Goal: Find specific page/section: Find specific page/section

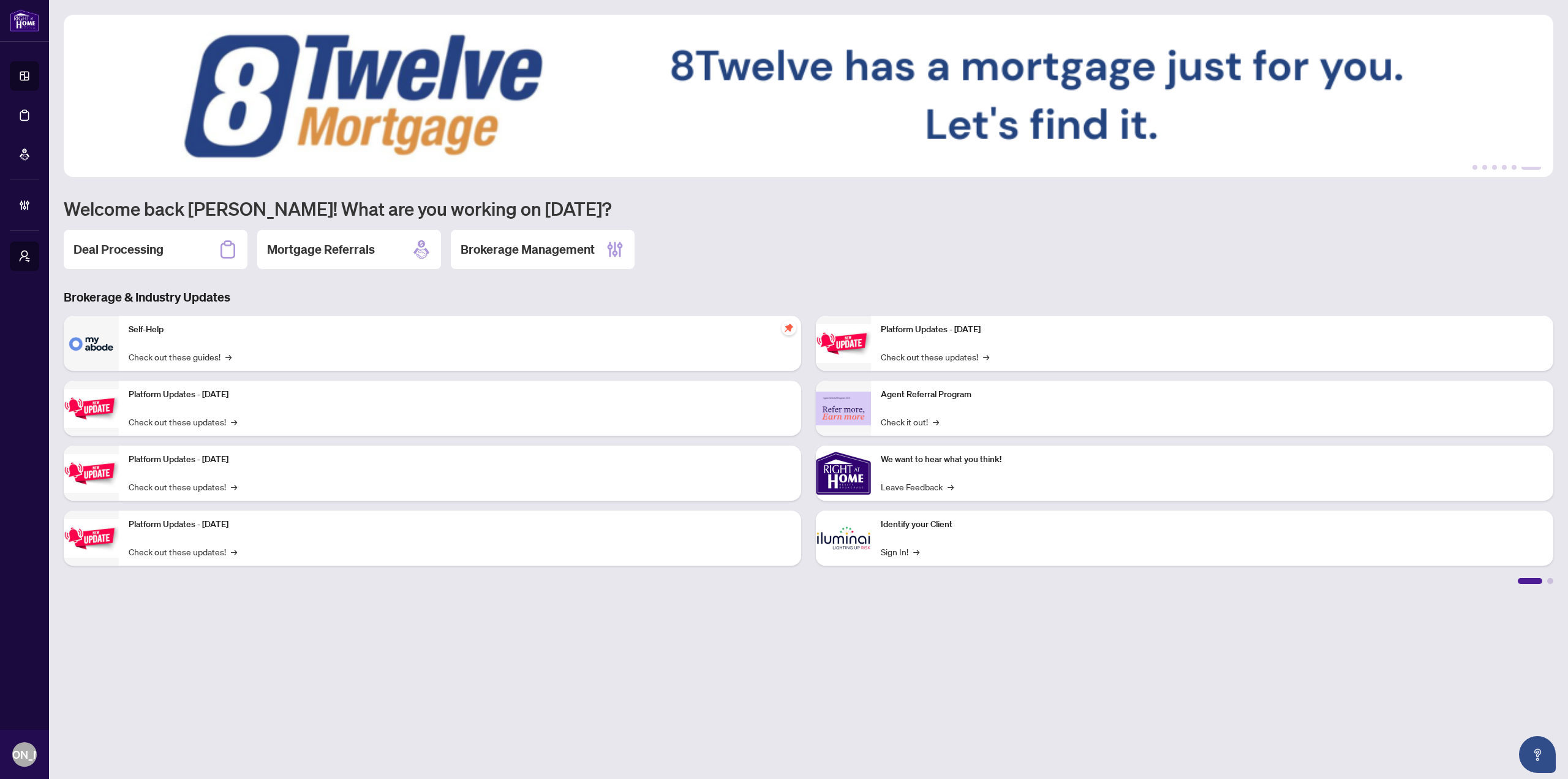
click at [385, 694] on main "1 2 3 4 5 6 Welcome back [PERSON_NAME]! What are you working on [DATE]? Deal Pr…" at bounding box center [808, 389] width 1519 height 779
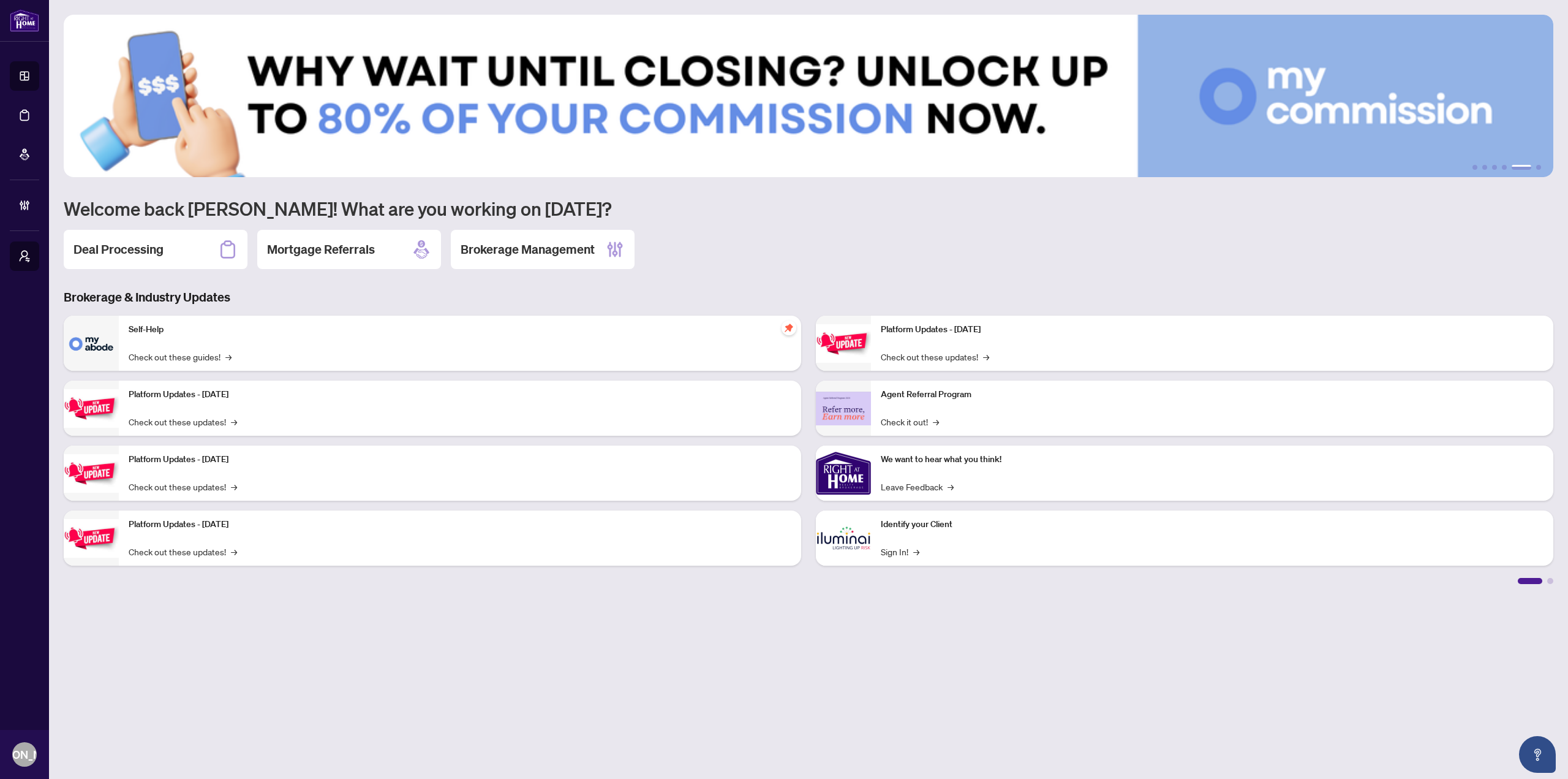
click at [160, 685] on main "1 2 3 4 5 6 Welcome back [PERSON_NAME]! What are you working on [DATE]? Deal Pr…" at bounding box center [808, 389] width 1519 height 779
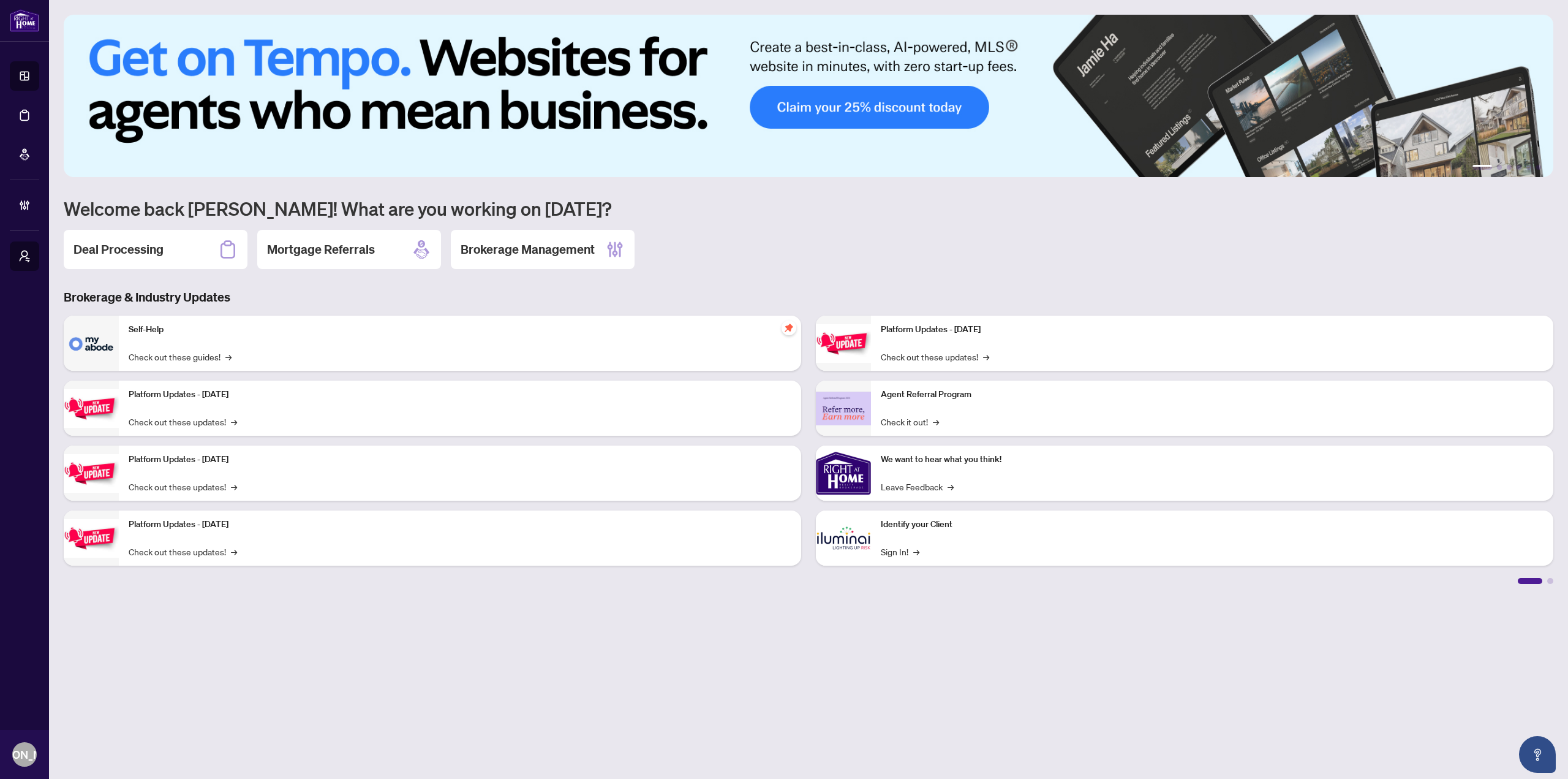
drag, startPoint x: 520, startPoint y: 233, endPoint x: 520, endPoint y: 241, distance: 8.0
click at [520, 234] on div "Brokerage Management" at bounding box center [542, 249] width 184 height 39
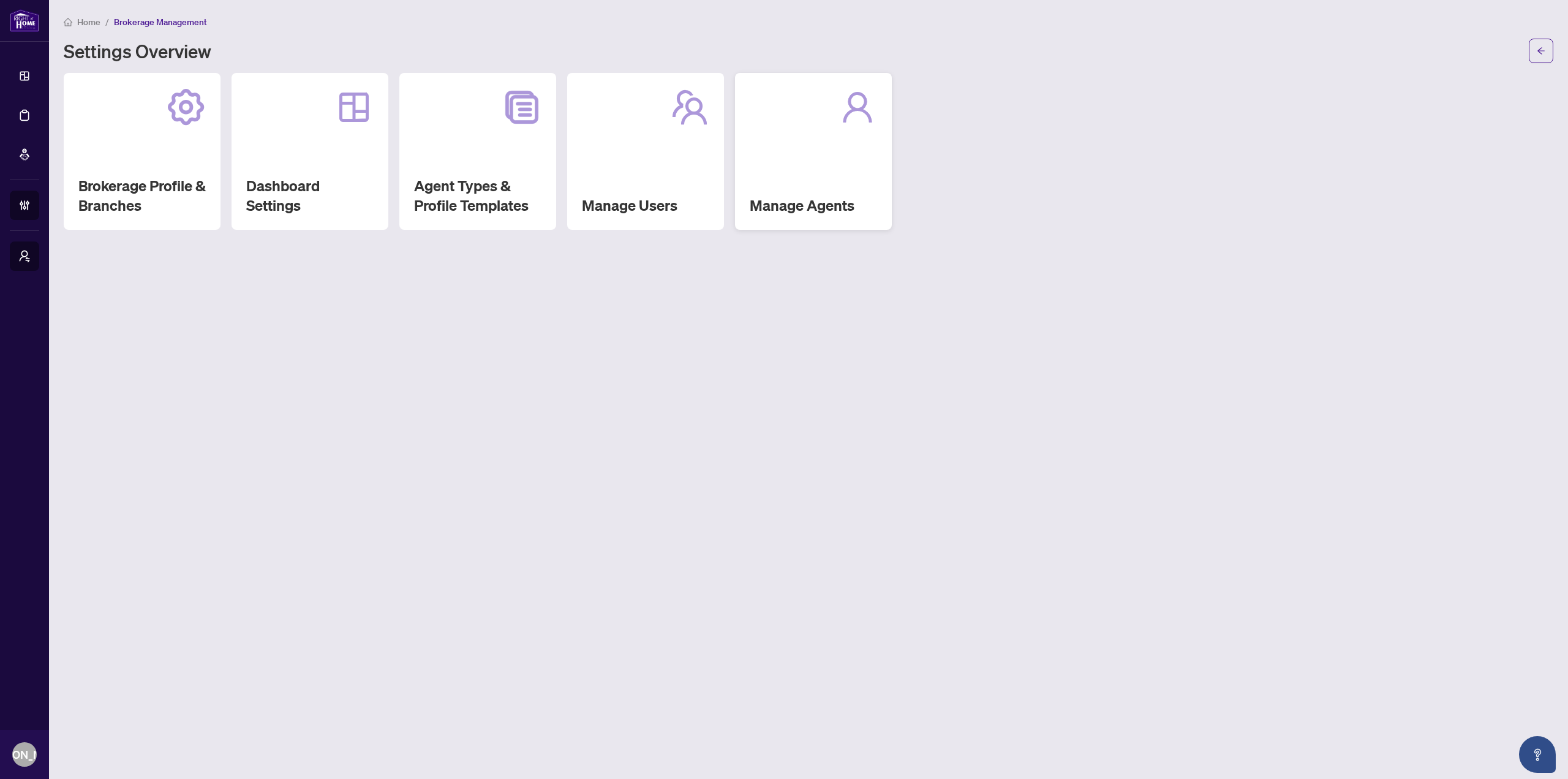
click at [744, 169] on div "Manage Agents" at bounding box center [814, 151] width 157 height 157
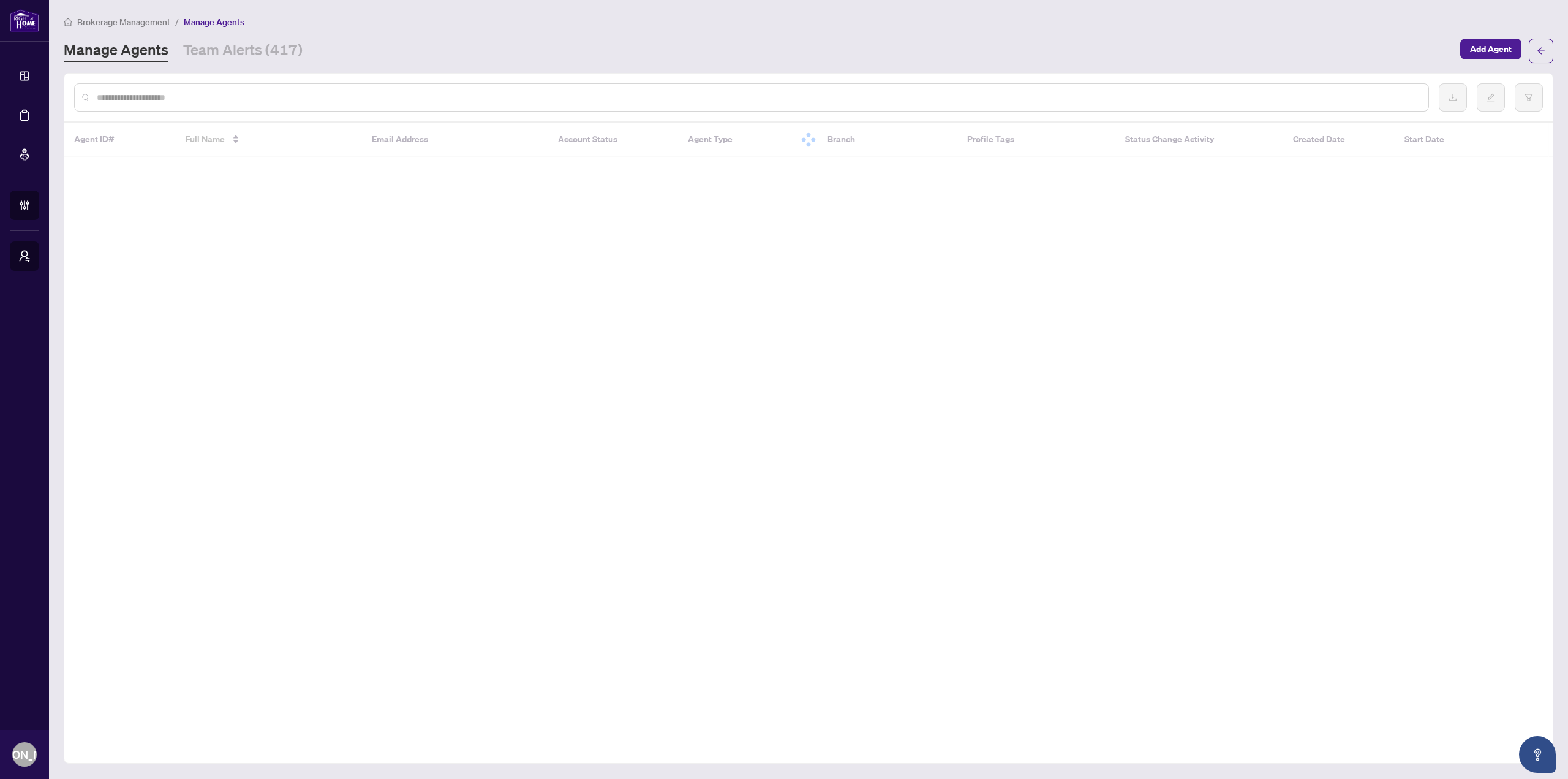
click at [726, 92] on input "text" at bounding box center [757, 97] width 1322 height 13
type input "*"
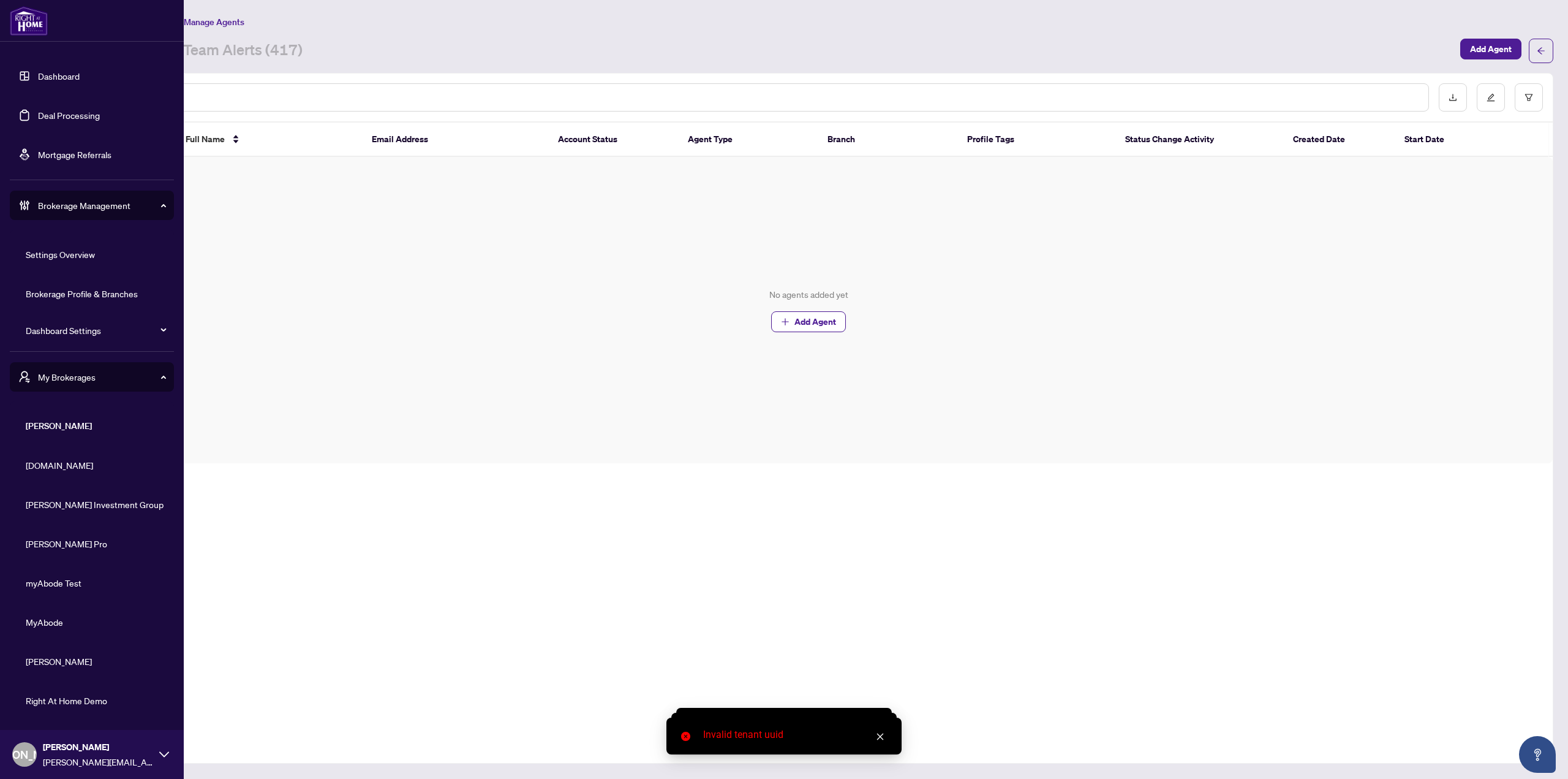
click at [74, 81] on link "Dashboard" at bounding box center [59, 76] width 42 height 11
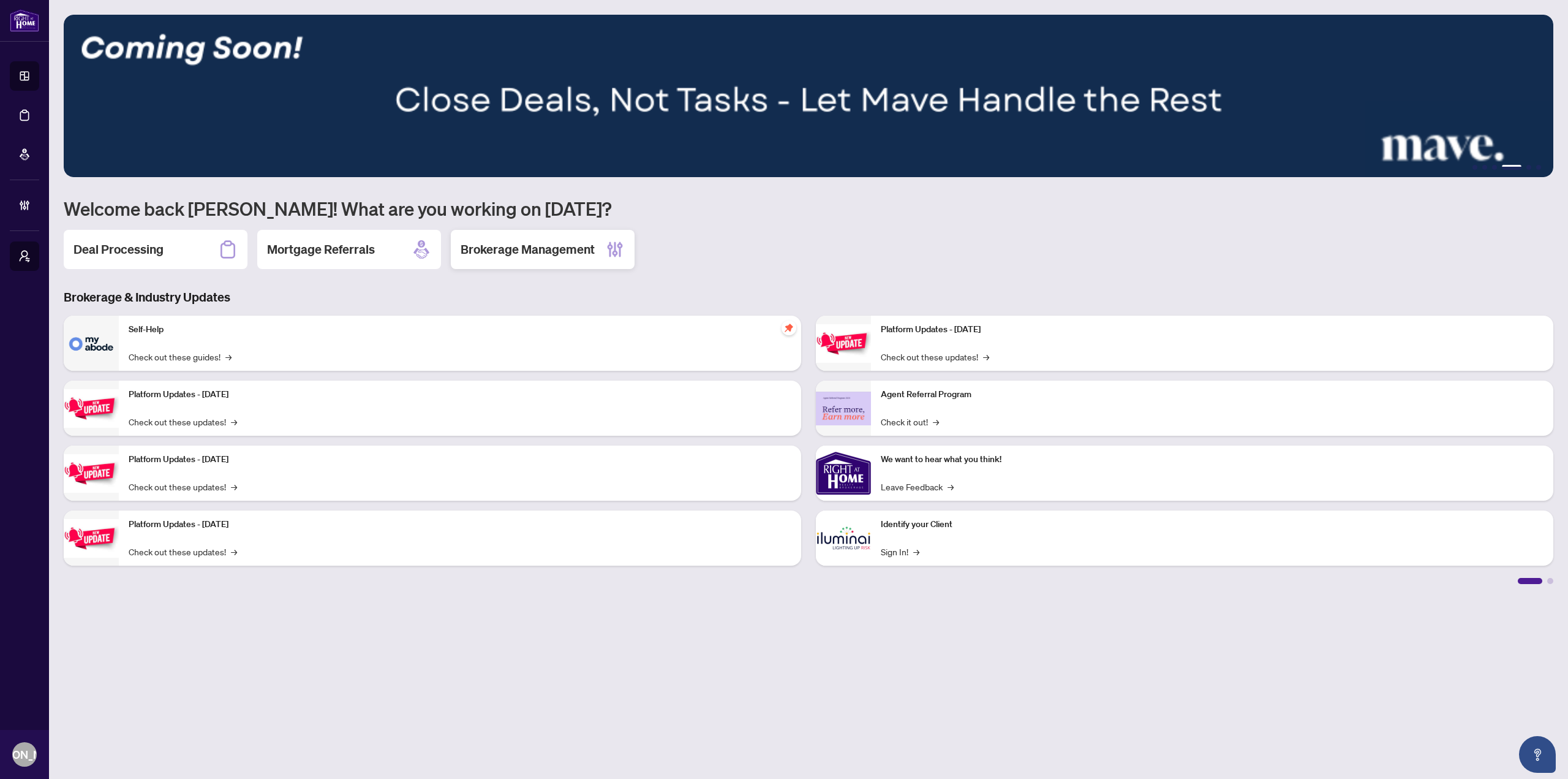
click at [580, 250] on h2 "Brokerage Management" at bounding box center [528, 249] width 134 height 17
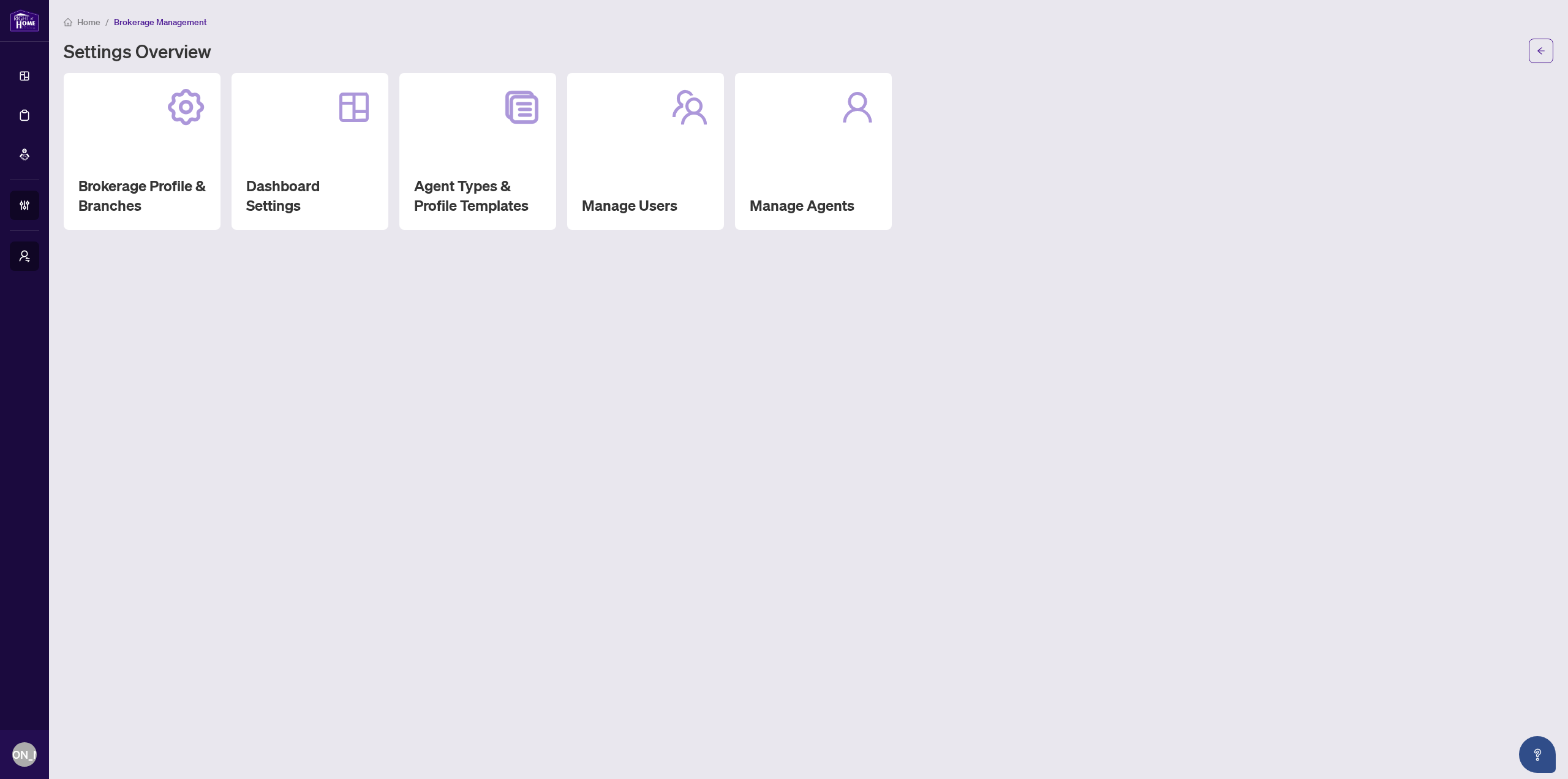
click at [893, 150] on div "Brokerage Profile & Branches Dashboard Settings Agent Types & Profile Templates…" at bounding box center [808, 151] width 1490 height 157
click at [845, 160] on div "Manage Agents" at bounding box center [814, 151] width 157 height 157
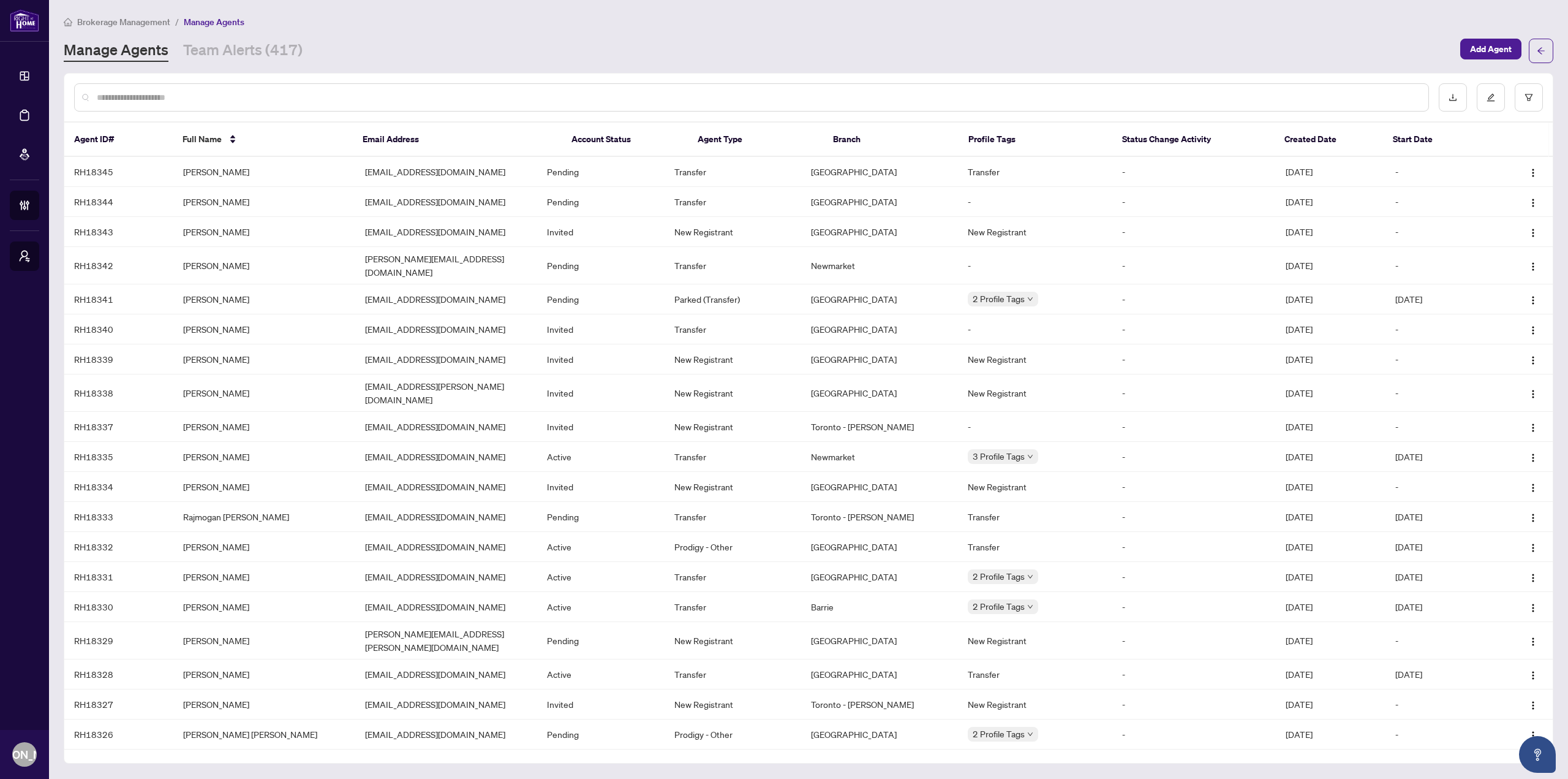
click at [789, 85] on div at bounding box center [751, 97] width 1355 height 28
click at [789, 91] on input "text" at bounding box center [757, 97] width 1322 height 13
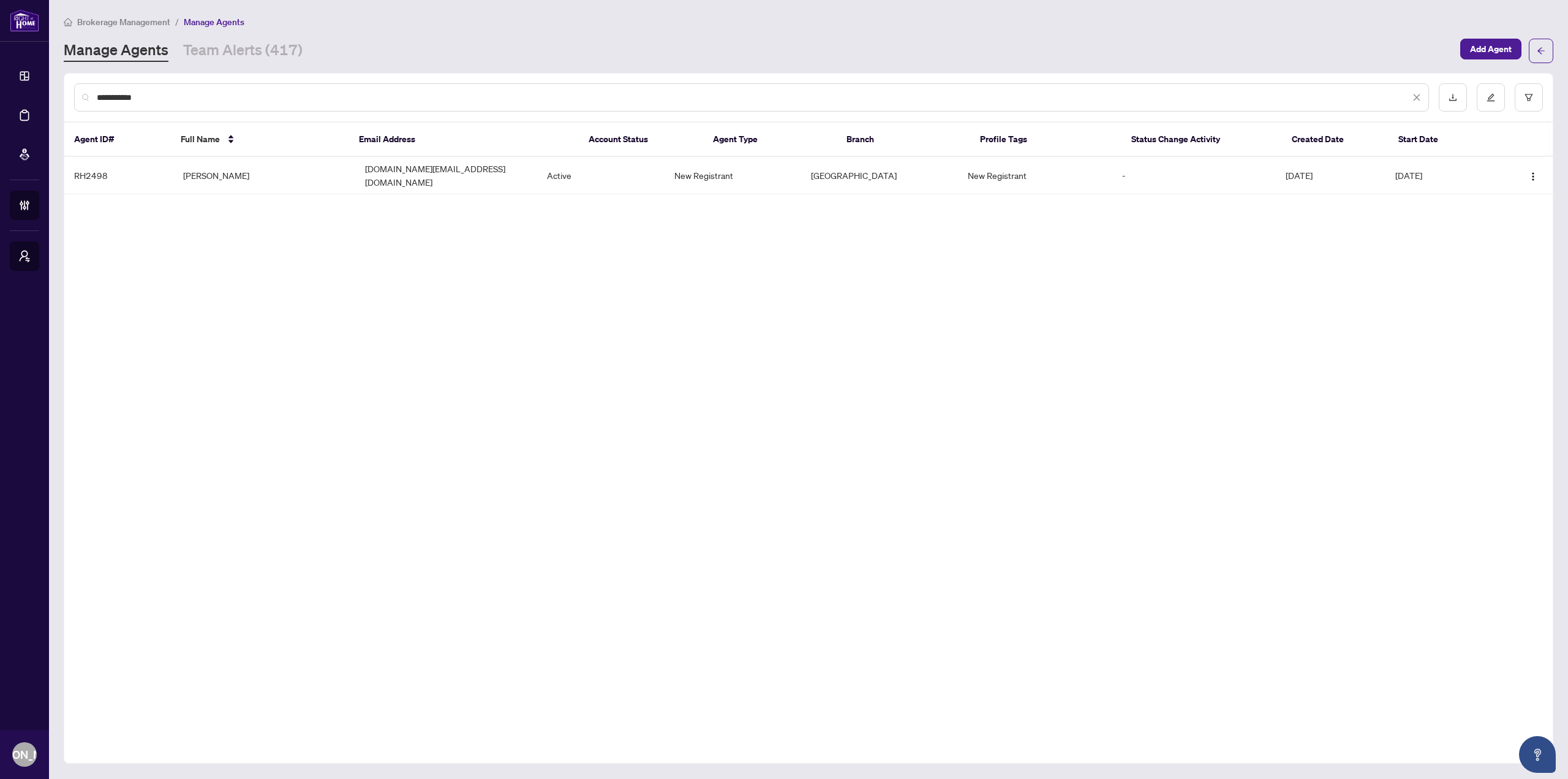
type input "**********"
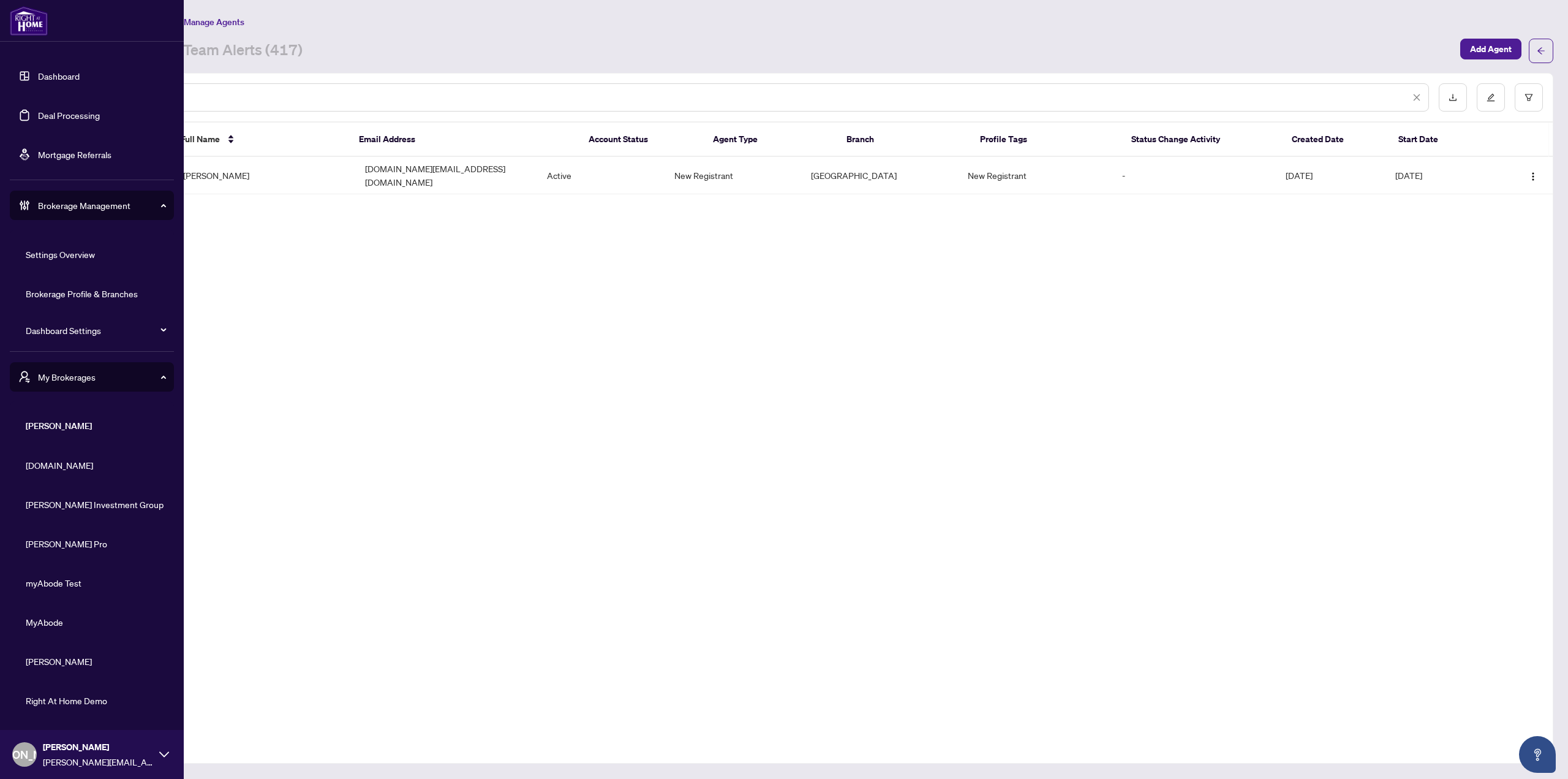
click at [38, 71] on link "Dashboard" at bounding box center [59, 76] width 42 height 11
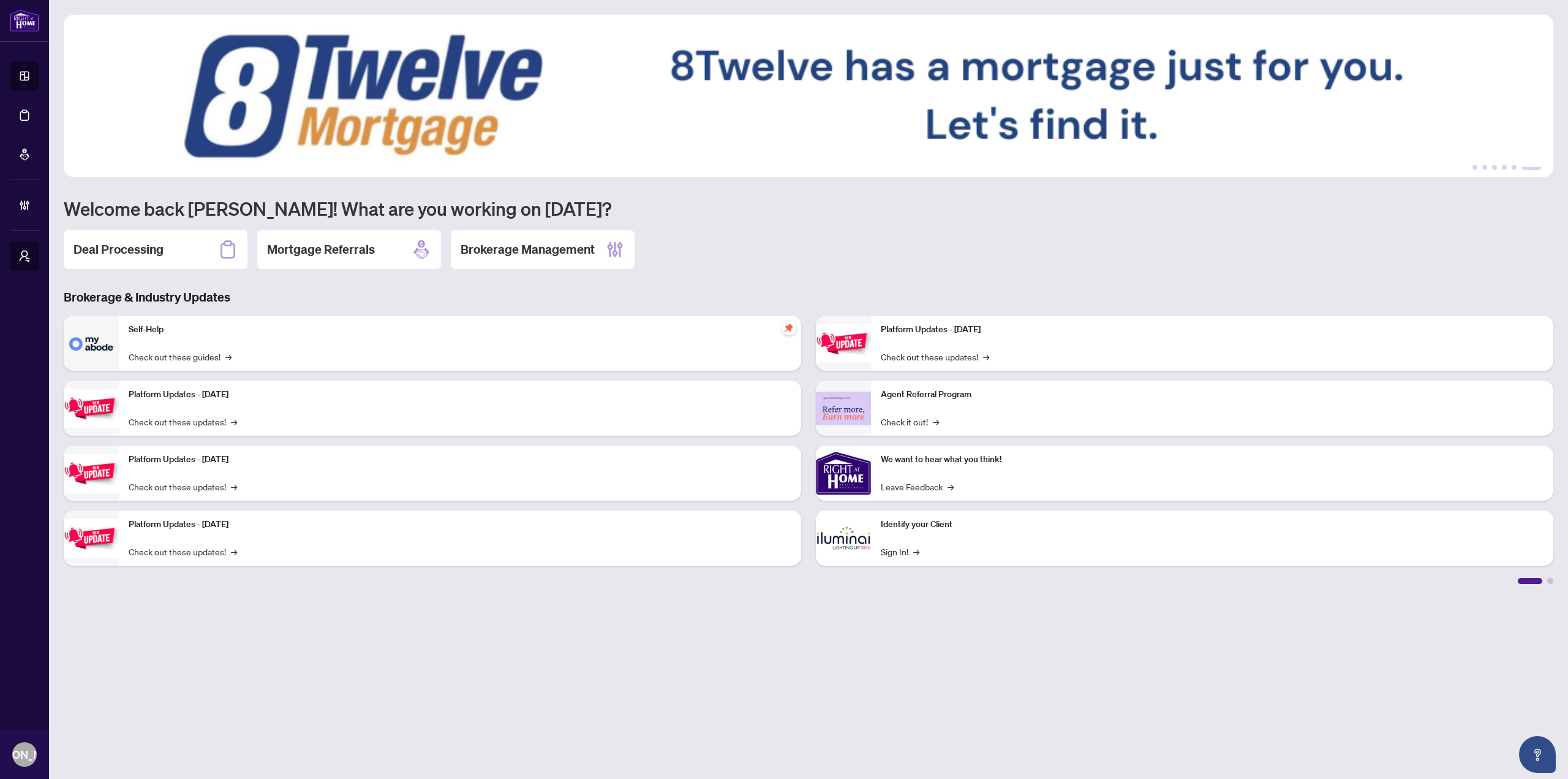
click at [204, 256] on div "Deal Processing" at bounding box center [155, 249] width 184 height 39
